Goal: Information Seeking & Learning: Learn about a topic

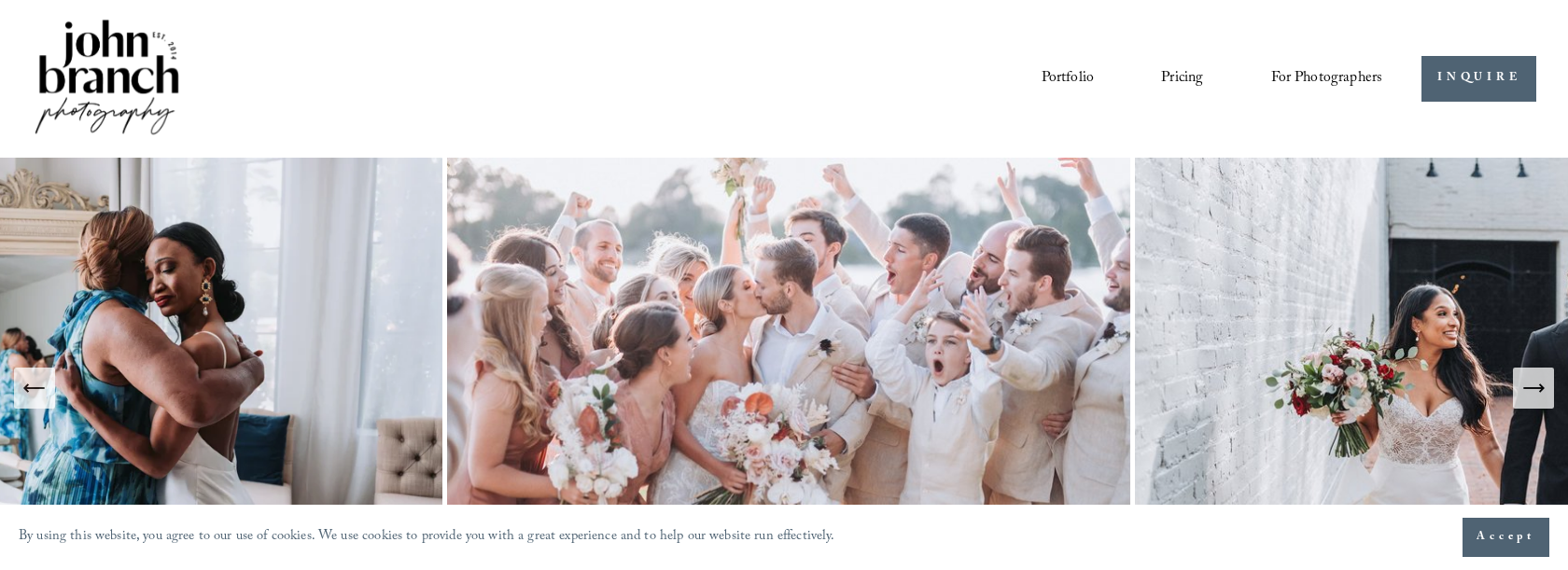
click at [1162, 79] on link "Pricing" at bounding box center [1181, 78] width 42 height 31
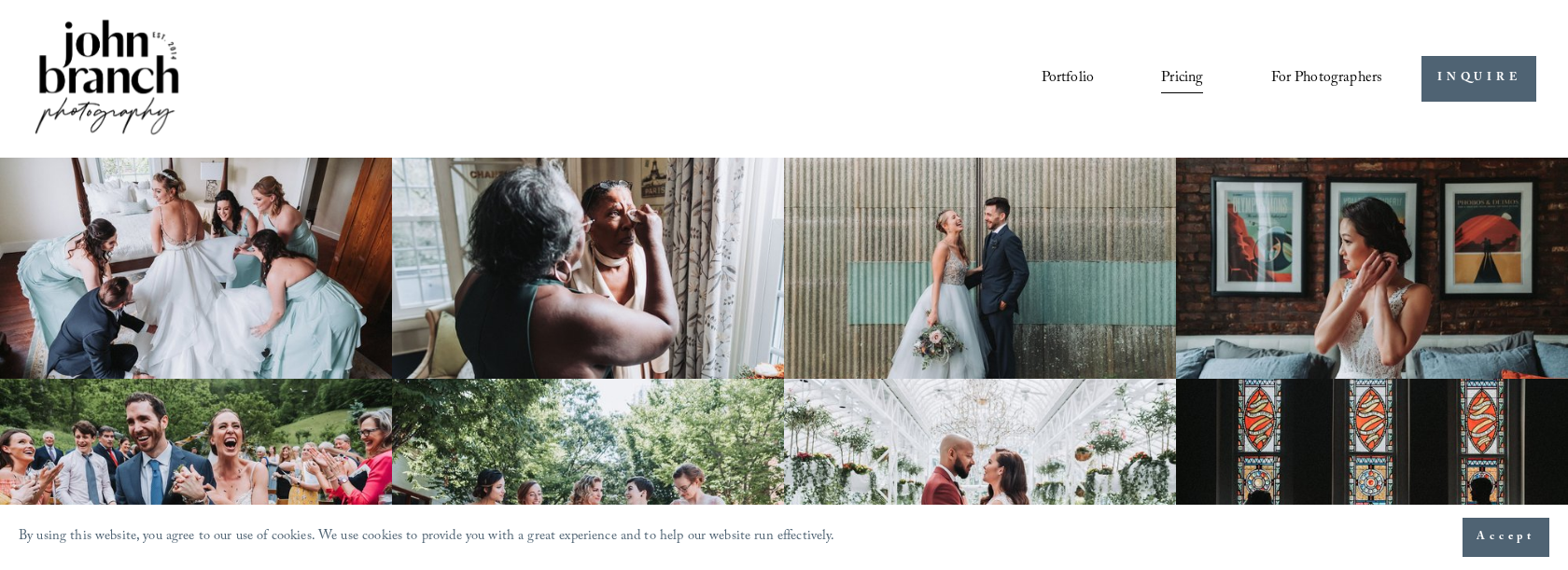
click at [1048, 80] on link "Portfolio" at bounding box center [1067, 78] width 52 height 31
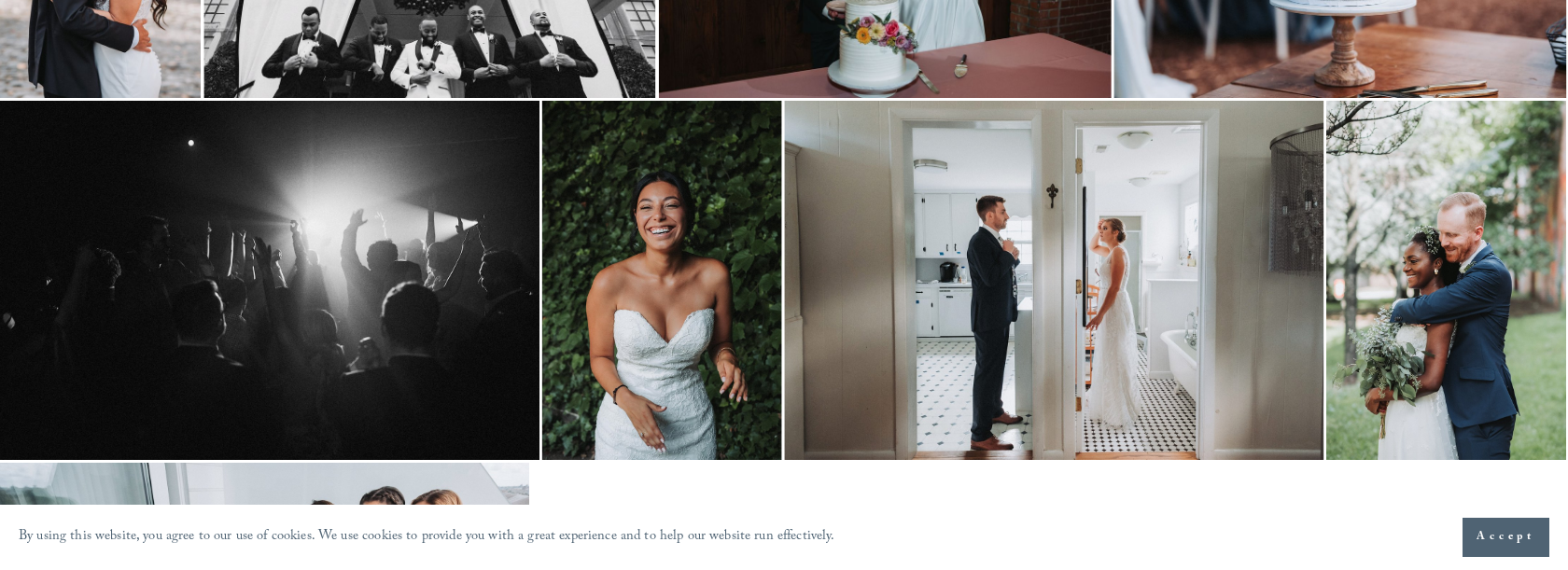
scroll to position [363, 0]
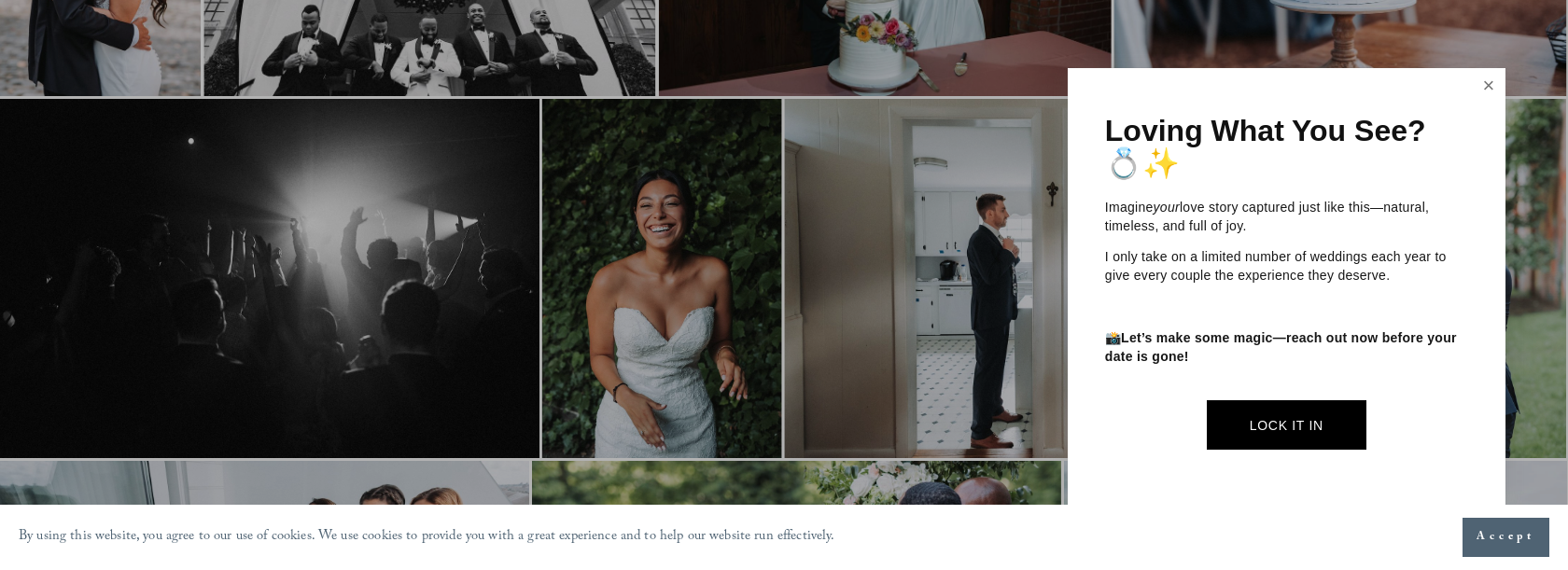
click at [1490, 90] on link "Close" at bounding box center [1488, 86] width 28 height 30
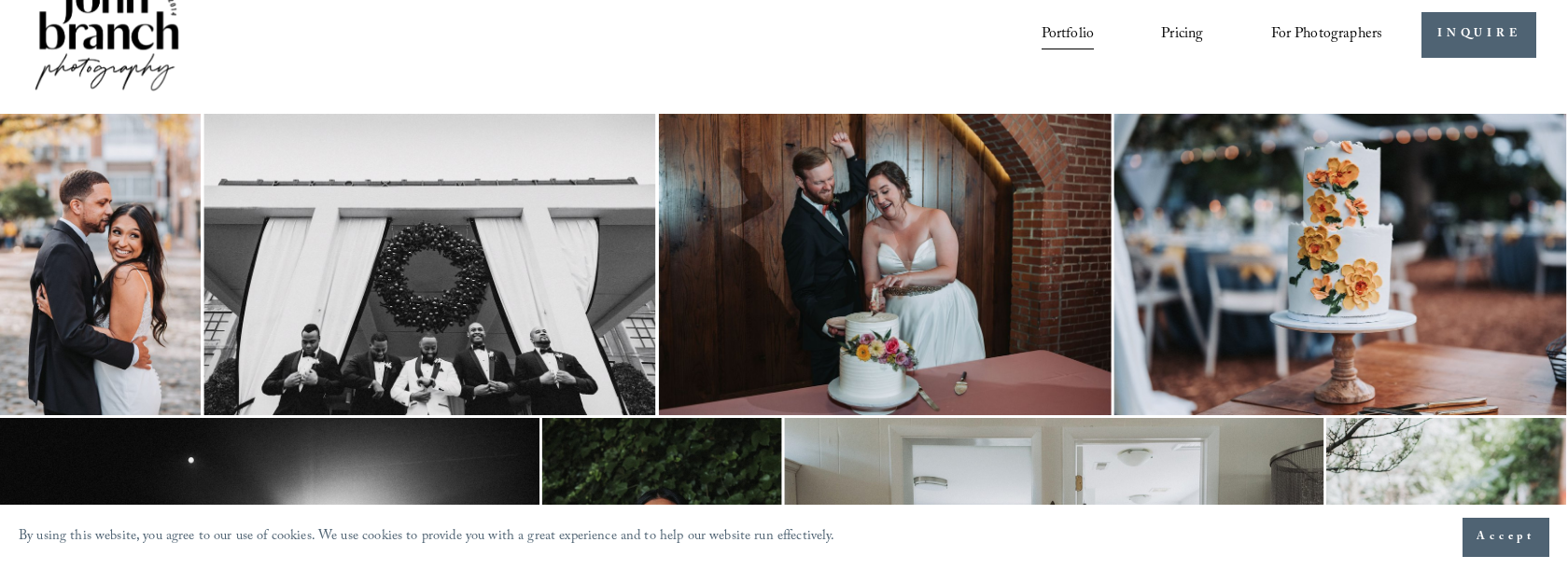
scroll to position [0, 0]
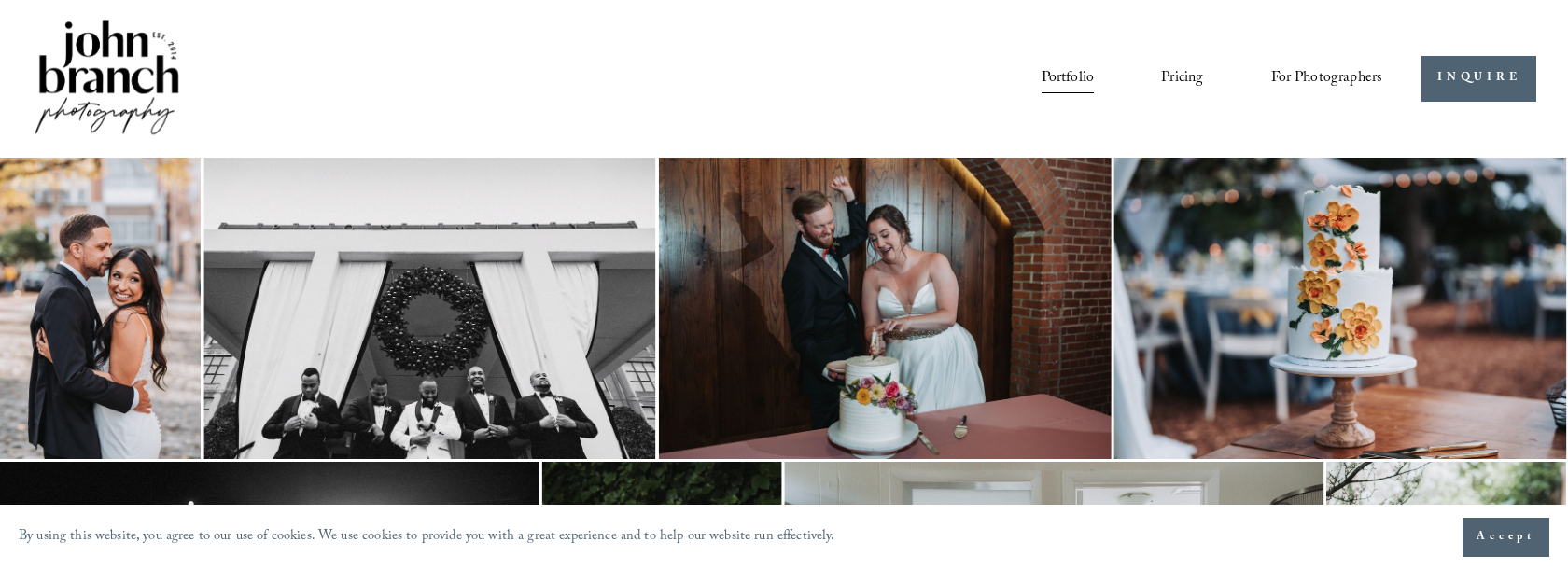
click at [1200, 80] on link "Pricing" at bounding box center [1181, 78] width 42 height 31
